Goal: Navigation & Orientation: Find specific page/section

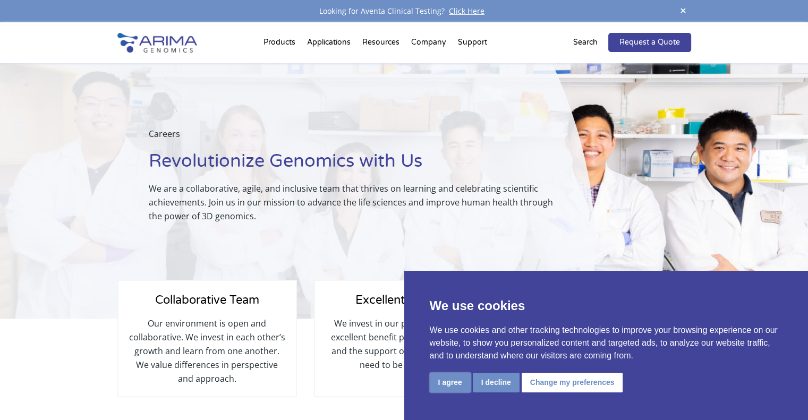
click at [456, 379] on button "I agree" at bounding box center [449, 383] width 41 height 20
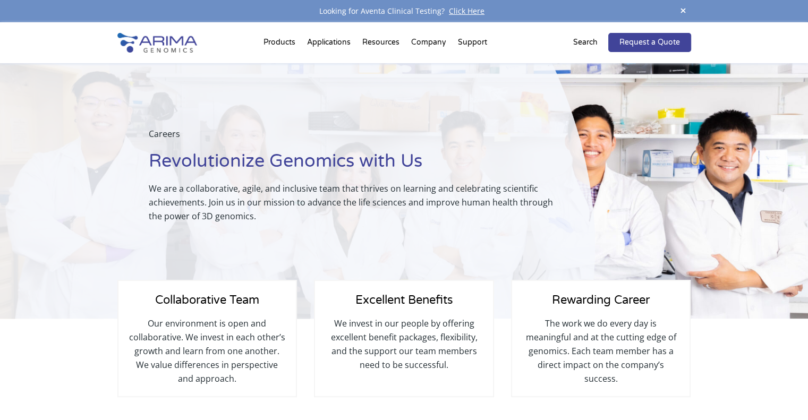
click at [166, 47] on img at bounding box center [157, 43] width 80 height 20
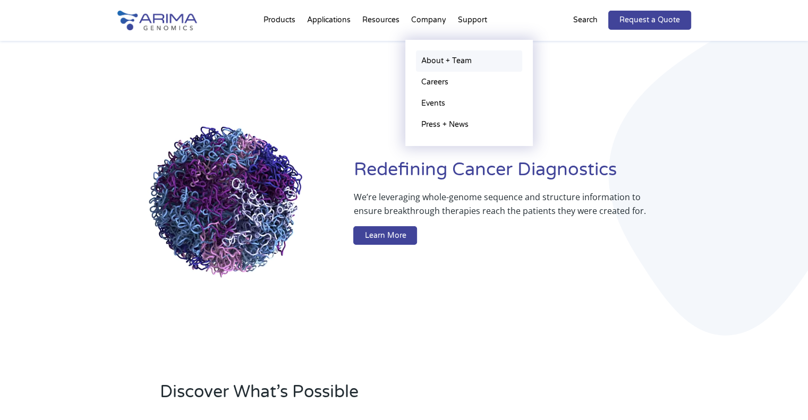
click at [433, 59] on link "About + Team" at bounding box center [469, 60] width 106 height 21
